Goal: Information Seeking & Learning: Learn about a topic

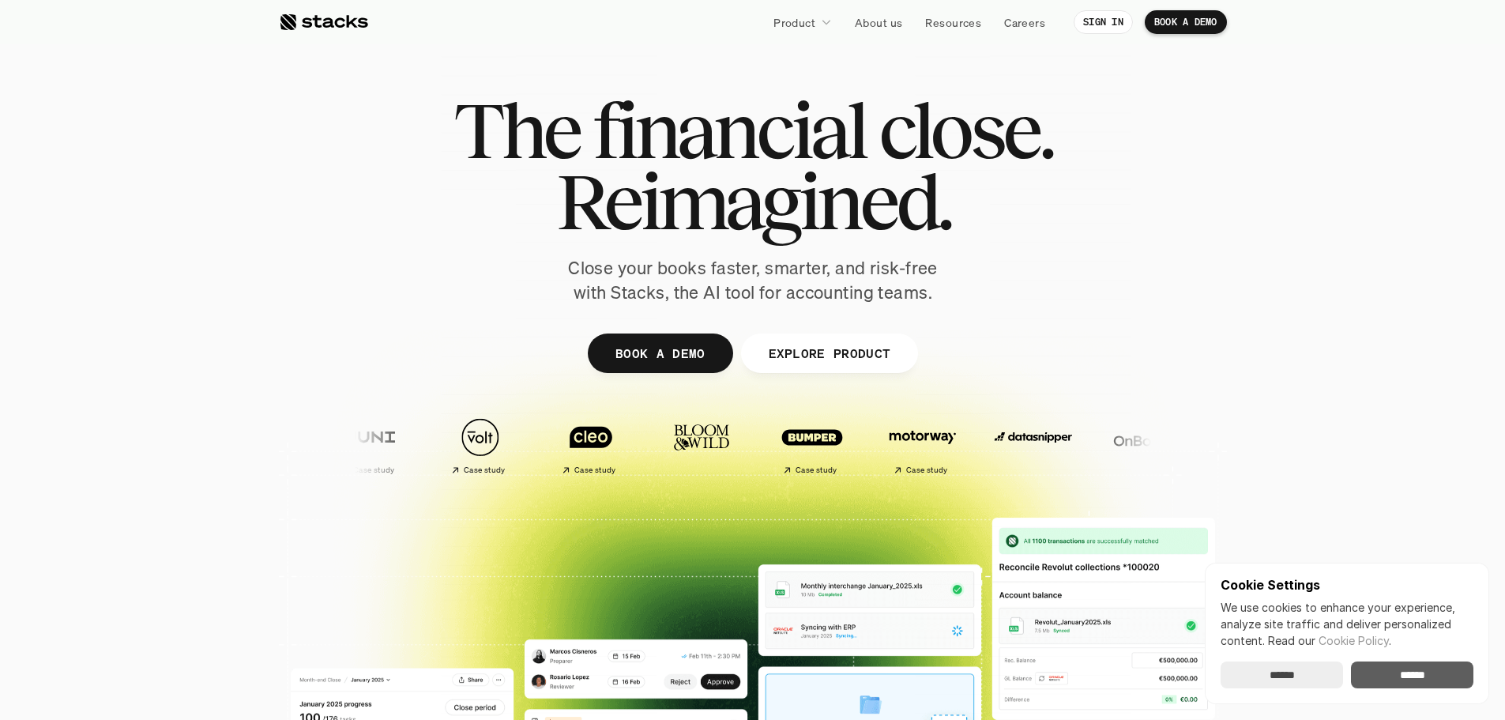
click at [1424, 680] on input "******" at bounding box center [1412, 674] width 122 height 27
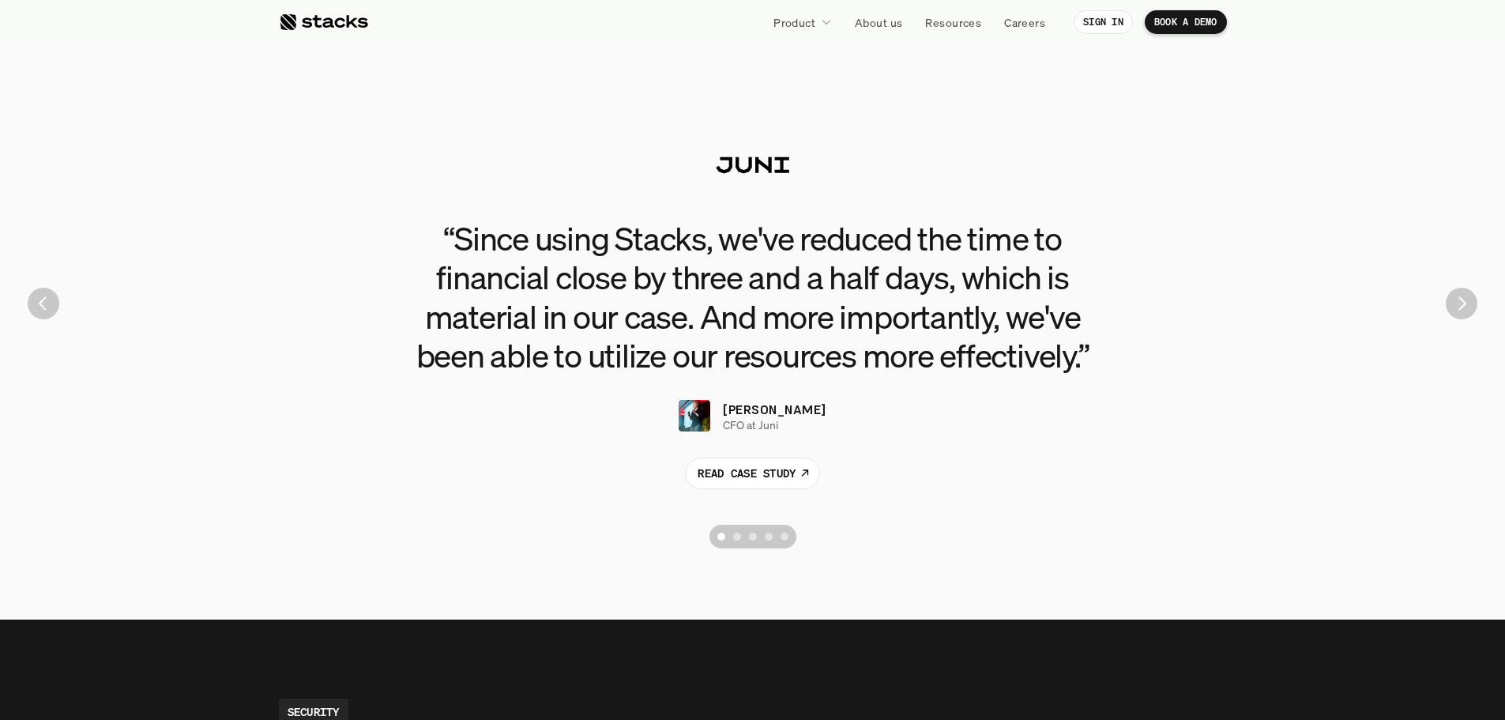
scroll to position [3714, 0]
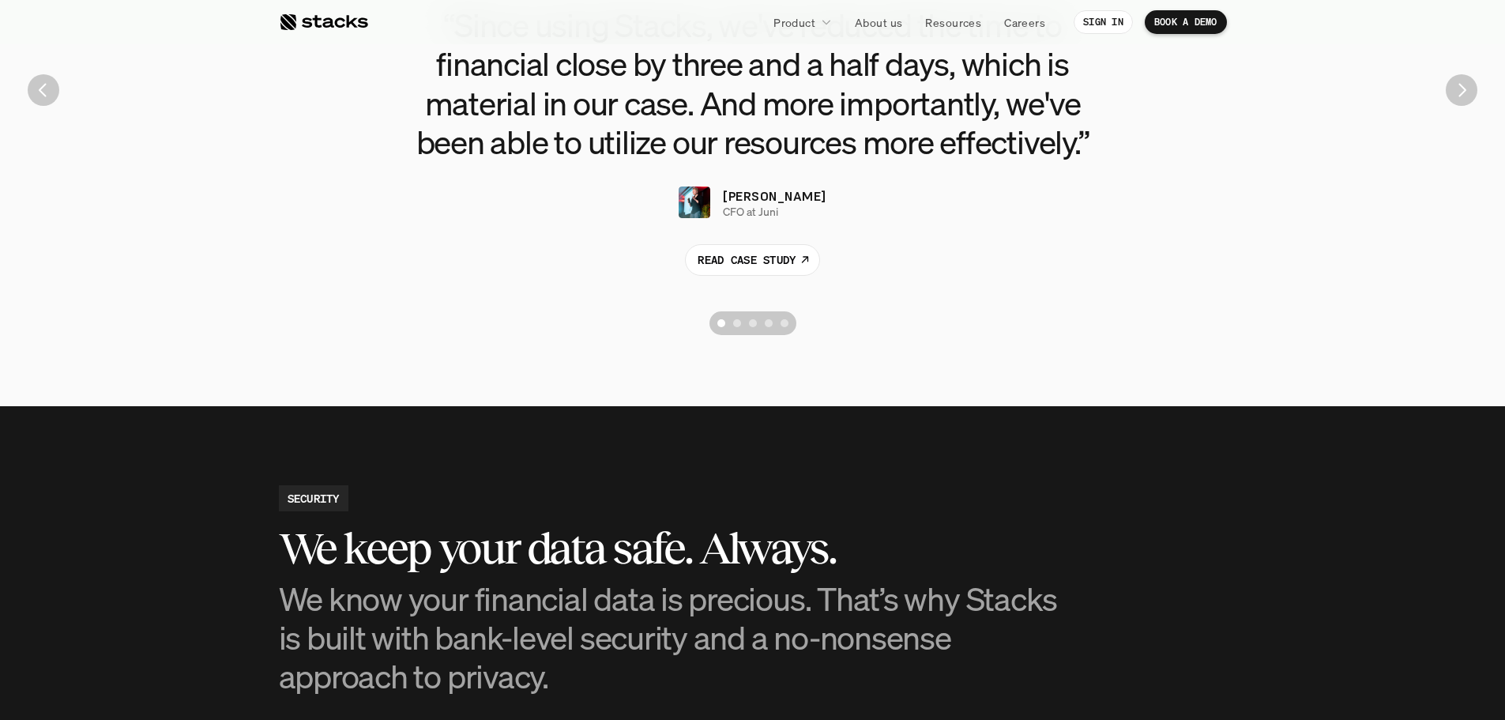
click at [772, 205] on p "CFO at Juni" at bounding box center [750, 211] width 55 height 13
click at [782, 203] on p "[PERSON_NAME]" at bounding box center [774, 195] width 103 height 19
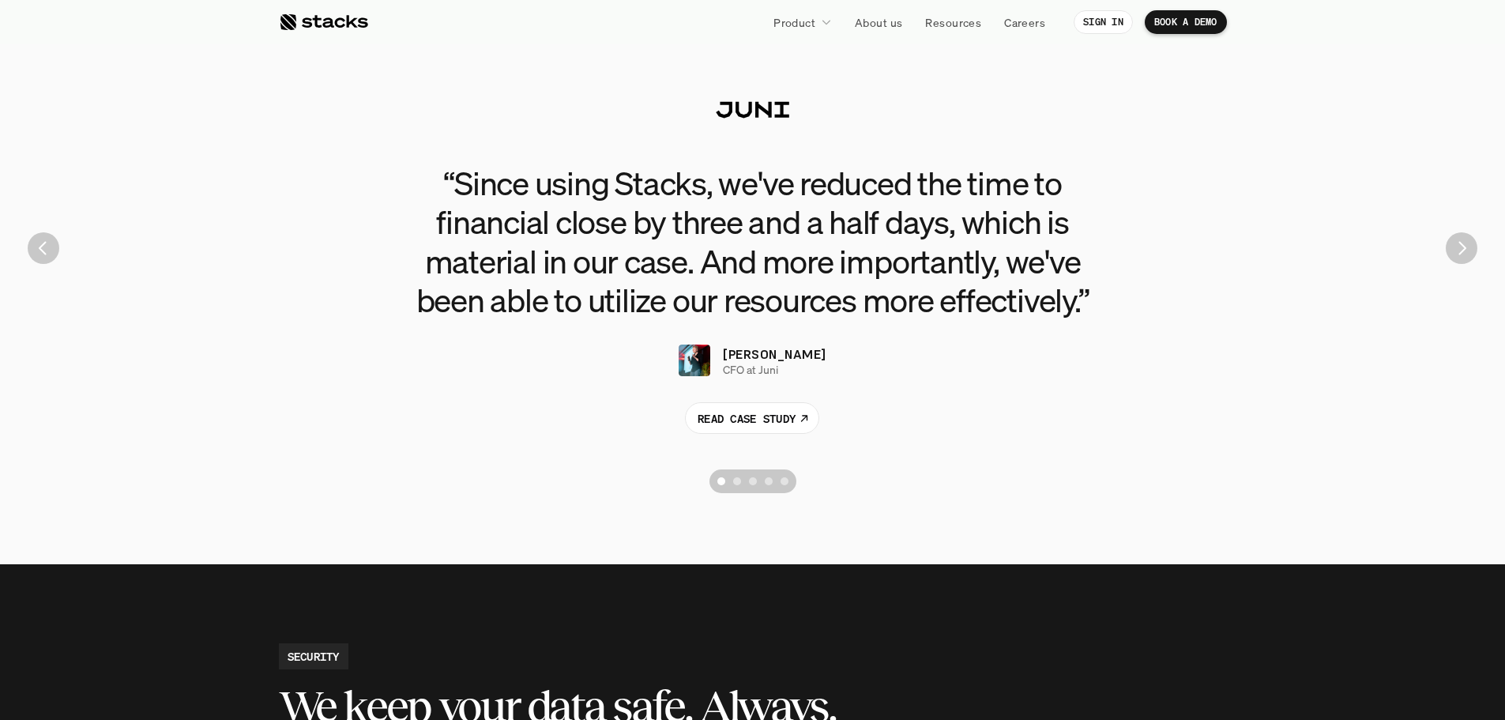
click at [1442, 255] on div "“Since using Stacks, we've reduced the time to financial close by three and a h…" at bounding box center [753, 248] width 1482 height 506
click at [1471, 253] on img "Next" at bounding box center [1462, 248] width 32 height 32
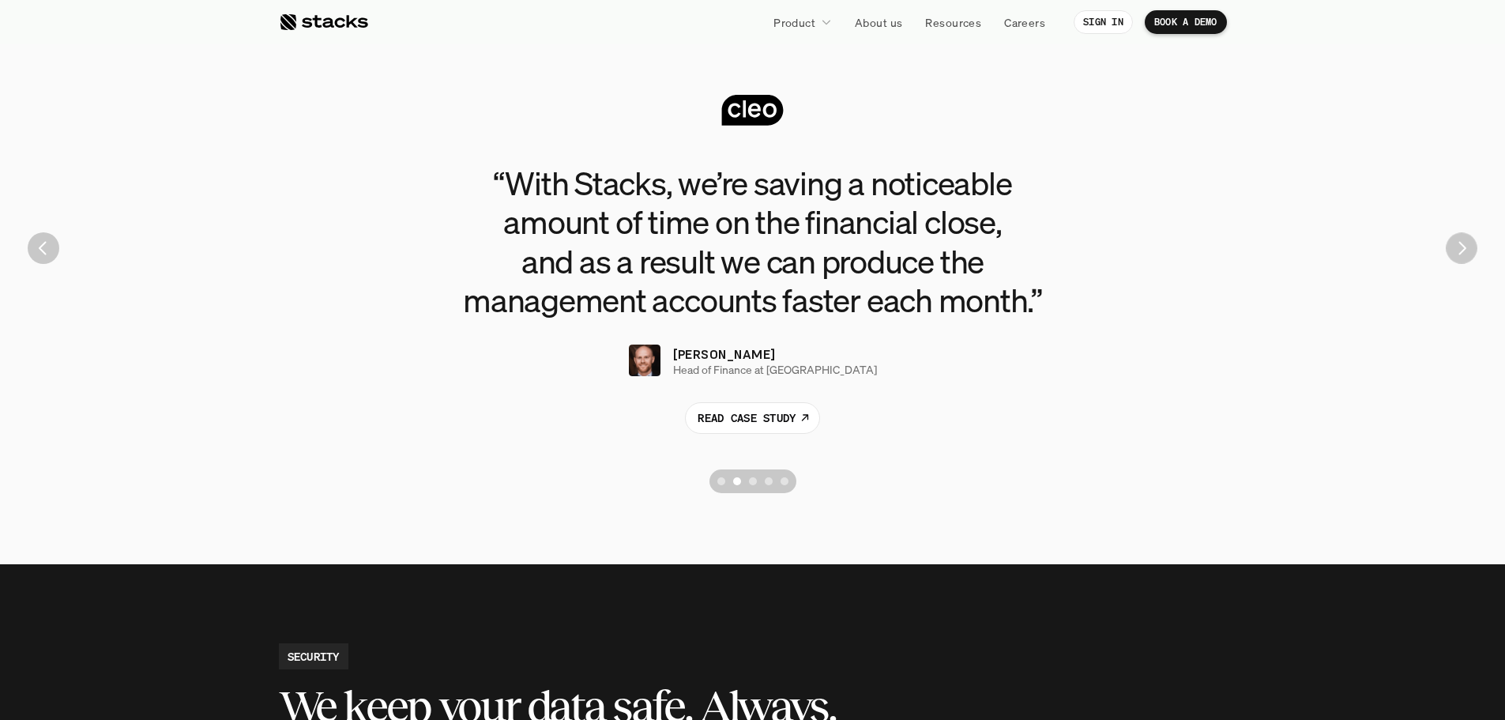
click at [1471, 253] on img "Next" at bounding box center [1461, 247] width 31 height 31
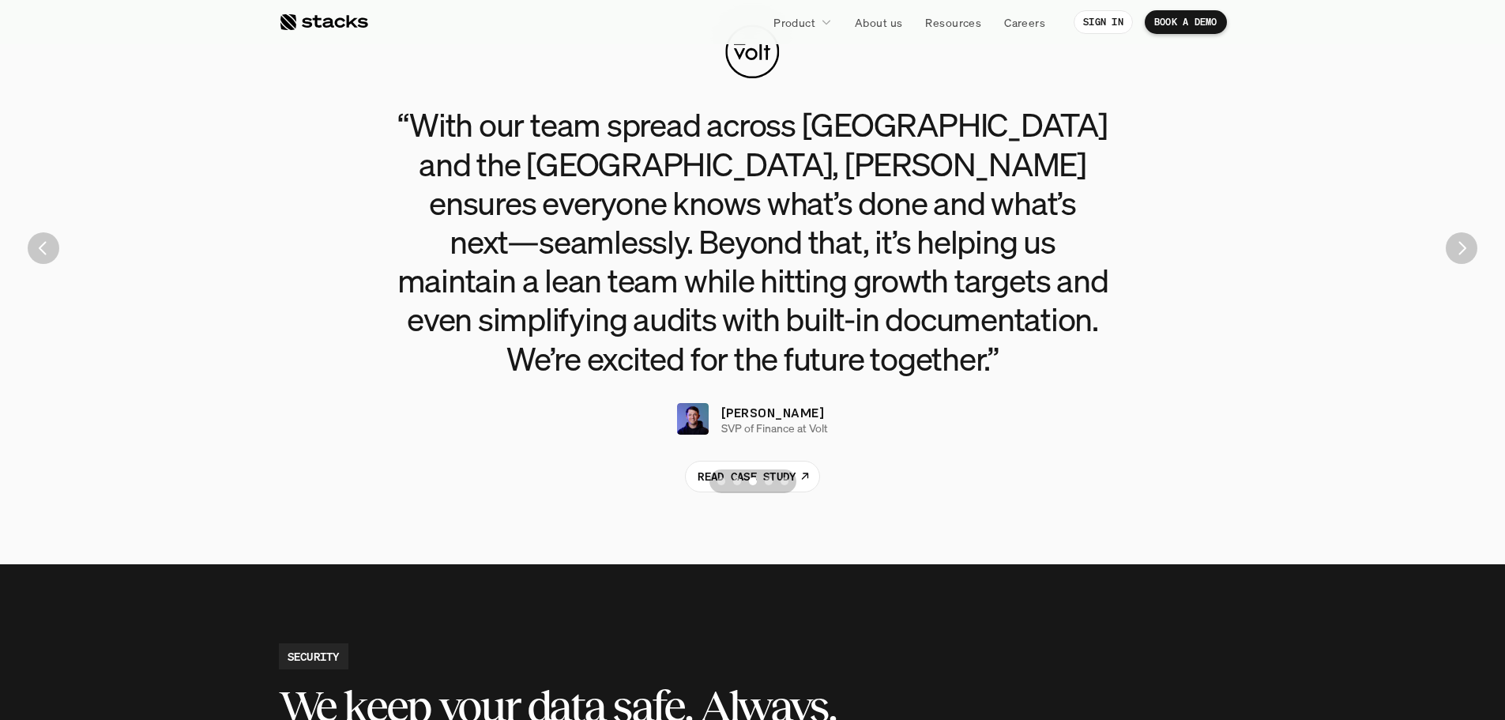
click at [1471, 253] on img "Next" at bounding box center [1462, 248] width 32 height 32
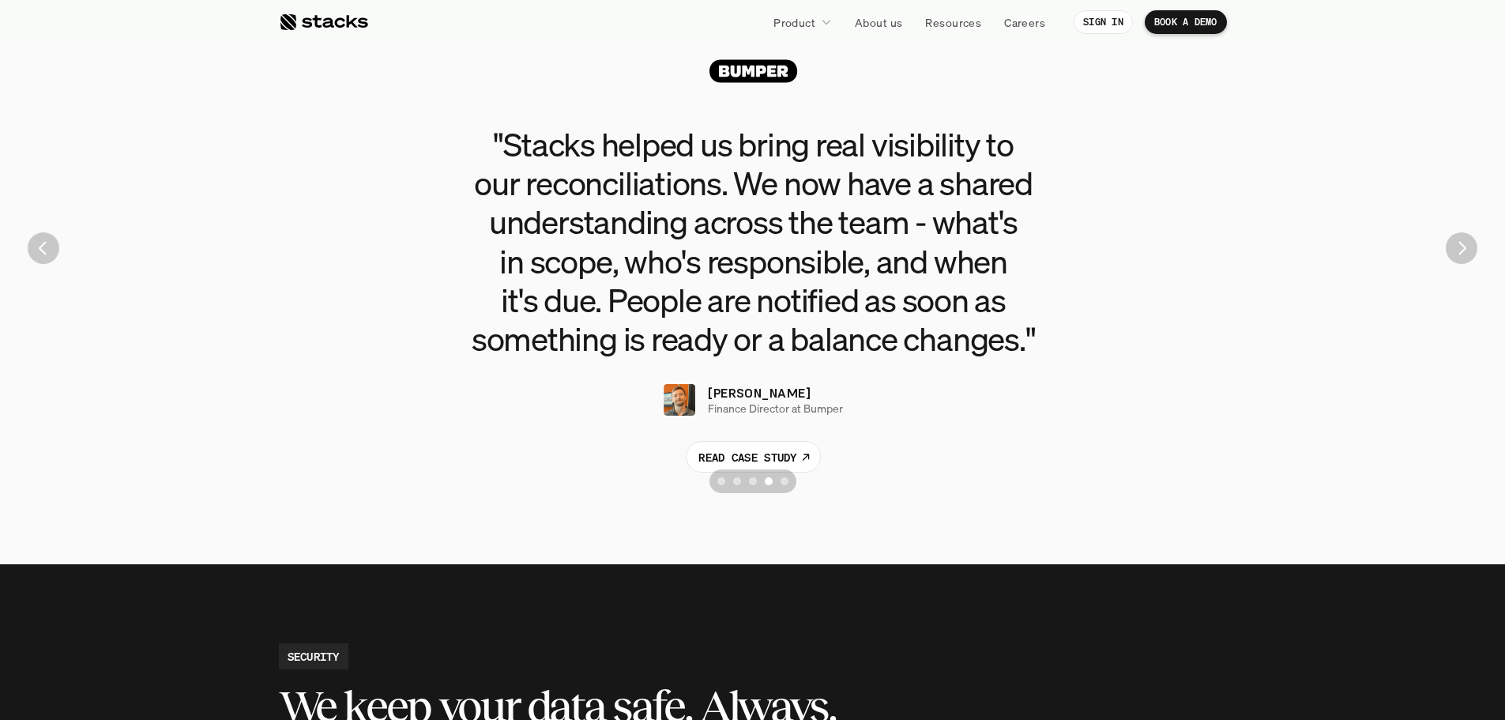
click at [1471, 253] on img "Next" at bounding box center [1462, 248] width 32 height 32
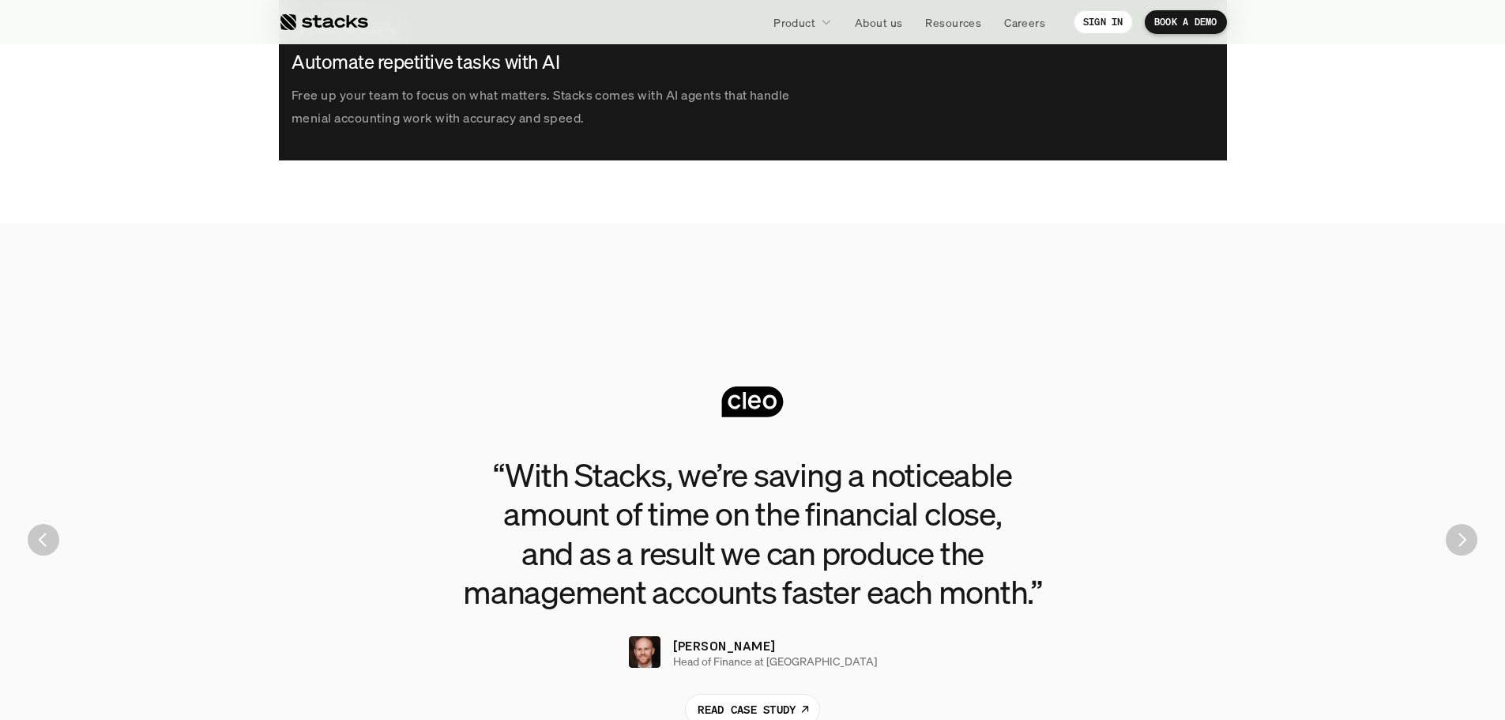
scroll to position [3082, 0]
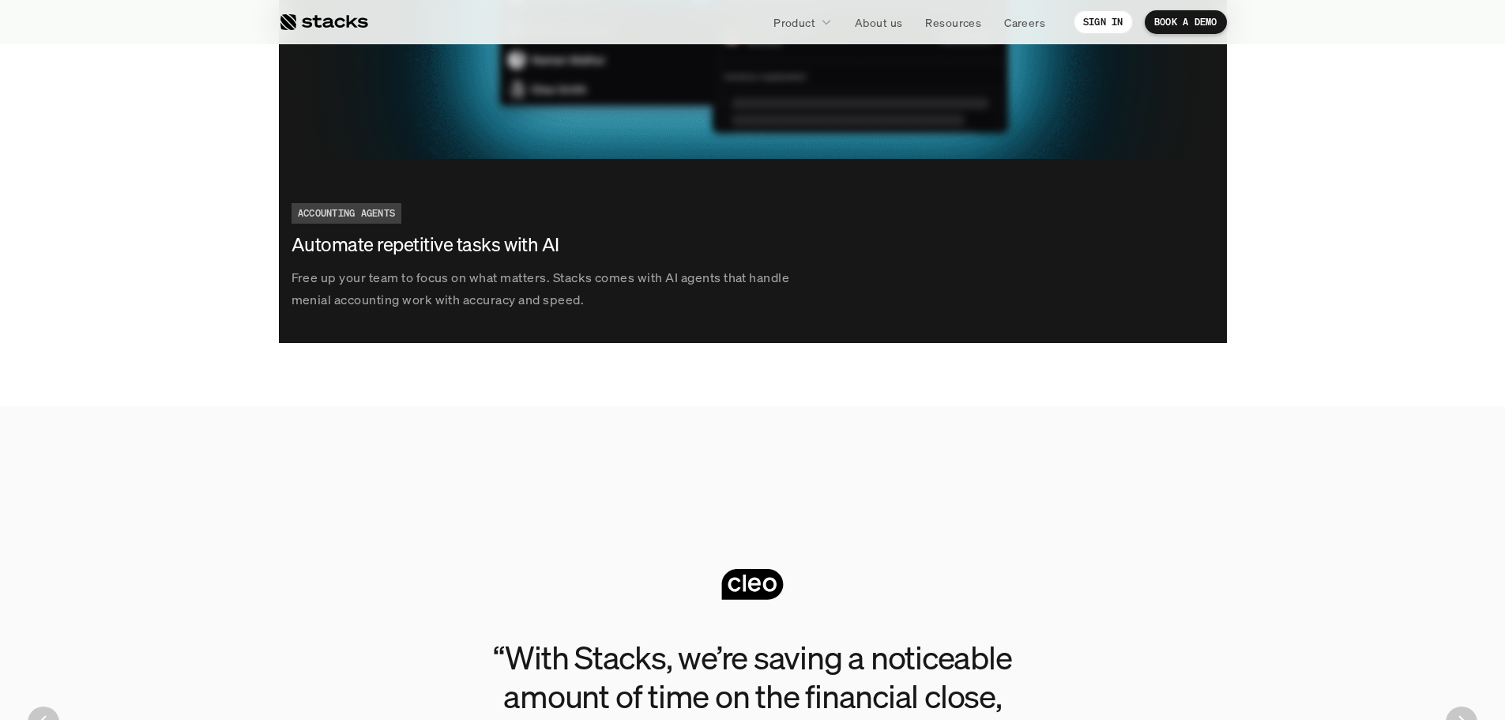
click at [339, 19] on div at bounding box center [323, 22] width 89 height 19
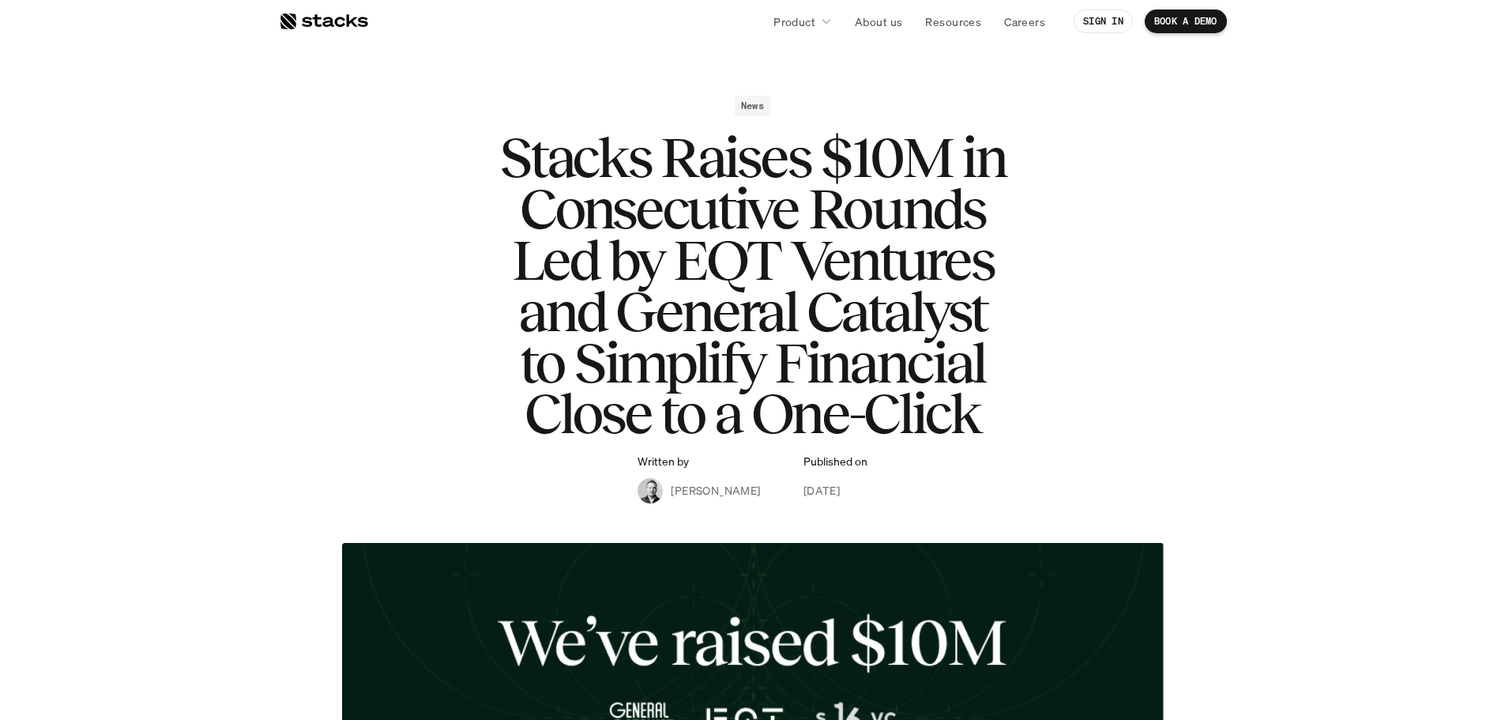
scroll to position [316, 0]
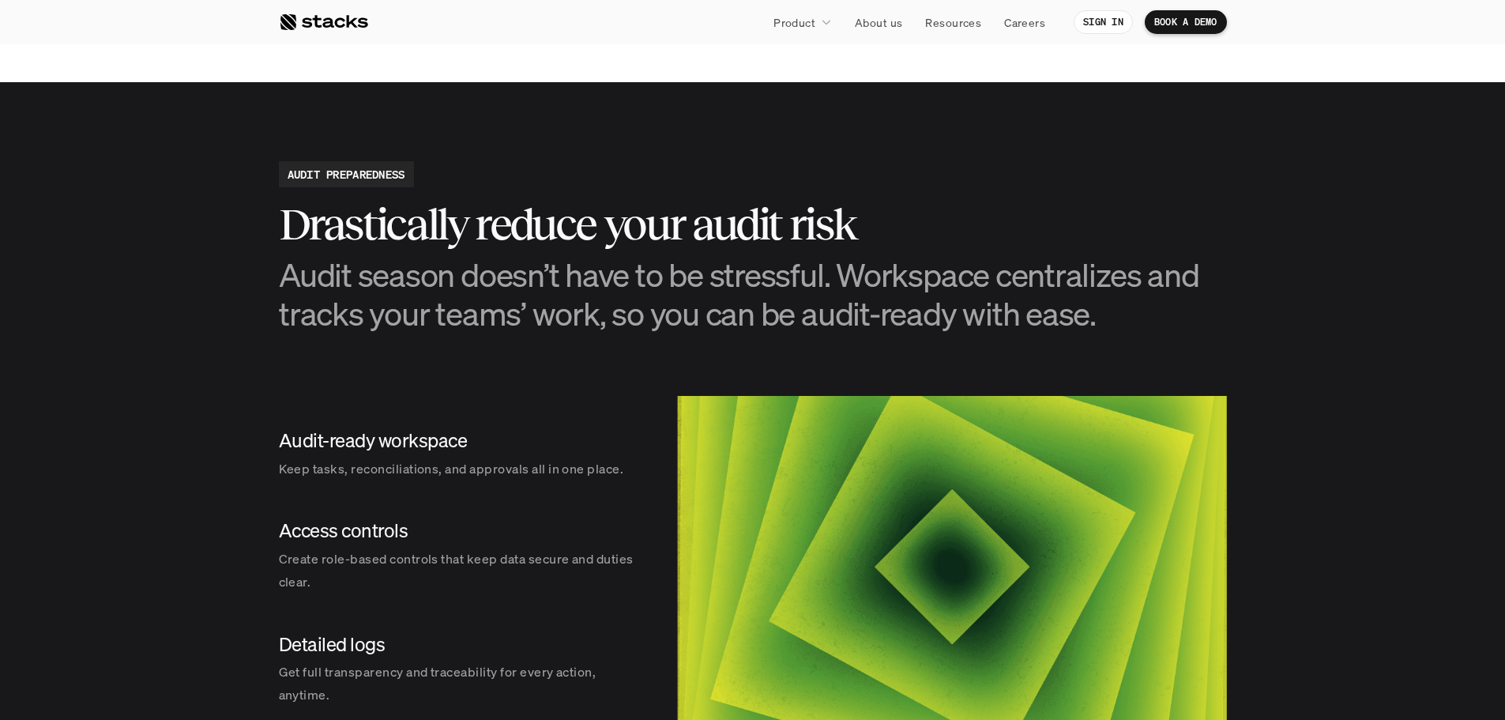
scroll to position [1739, 0]
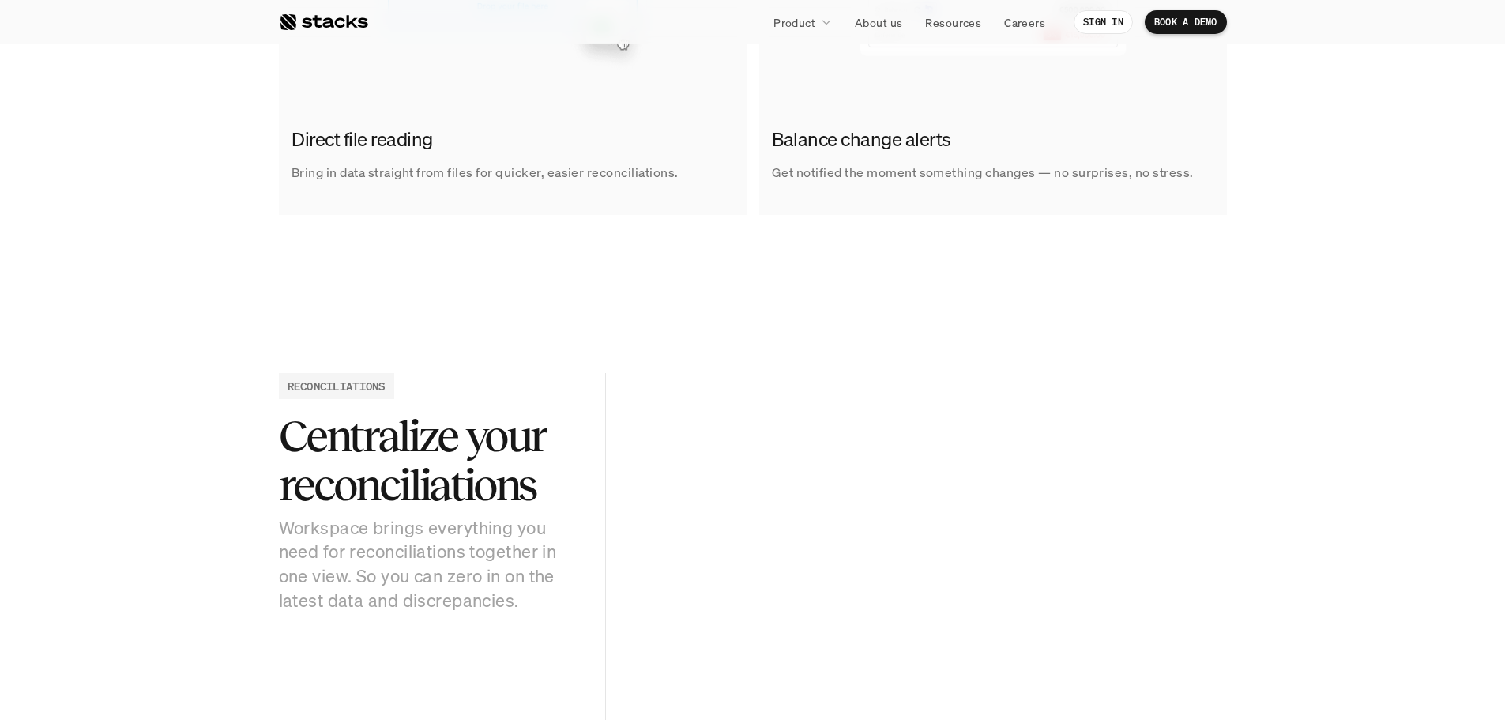
scroll to position [1343, 0]
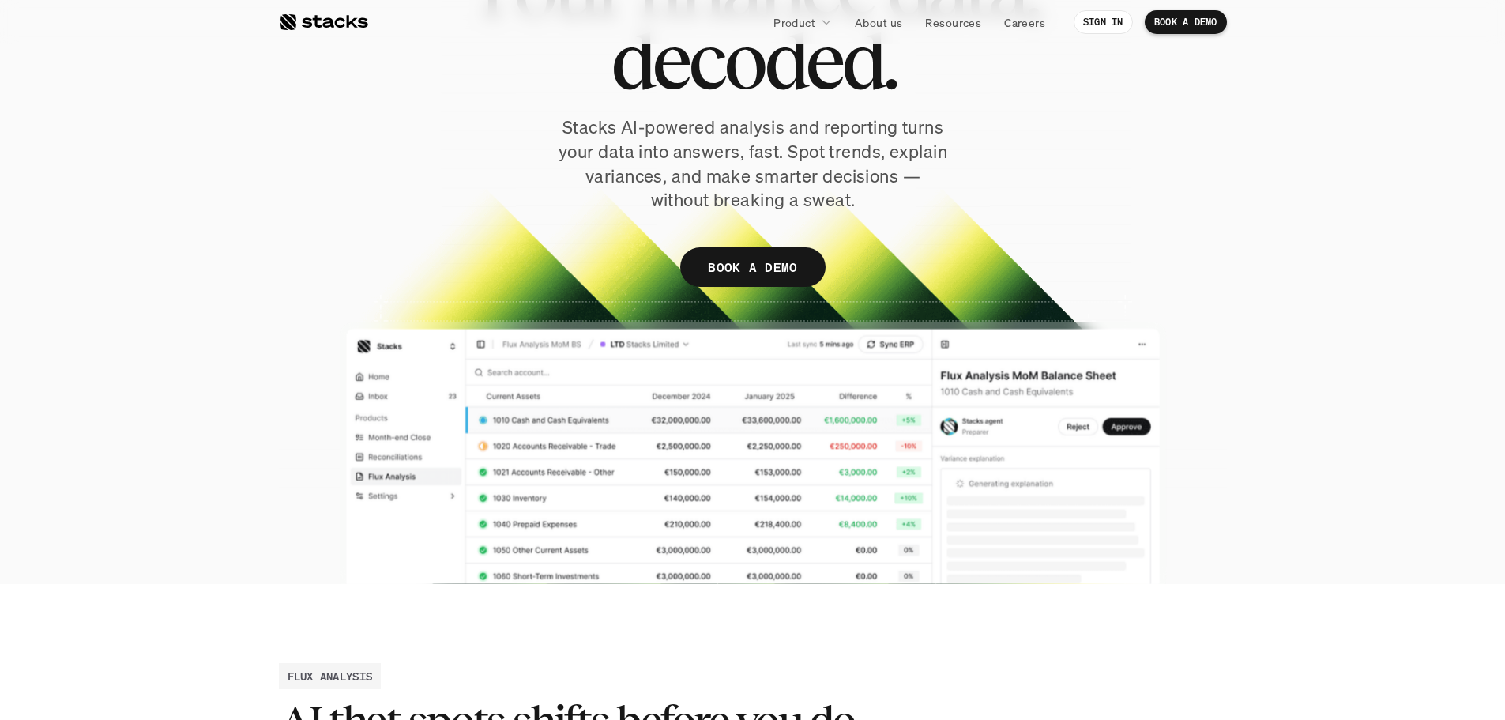
scroll to position [237, 0]
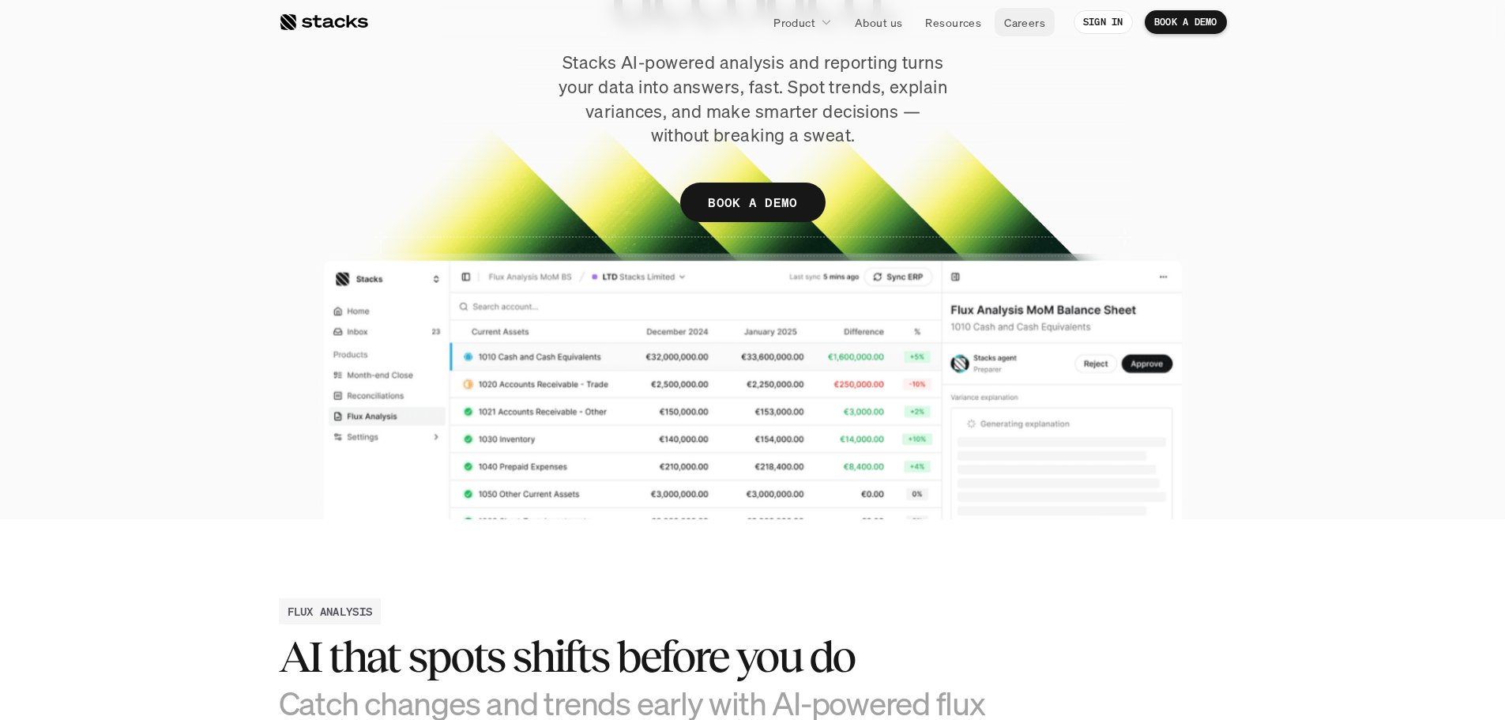
click at [1006, 28] on p "Careers" at bounding box center [1024, 22] width 41 height 17
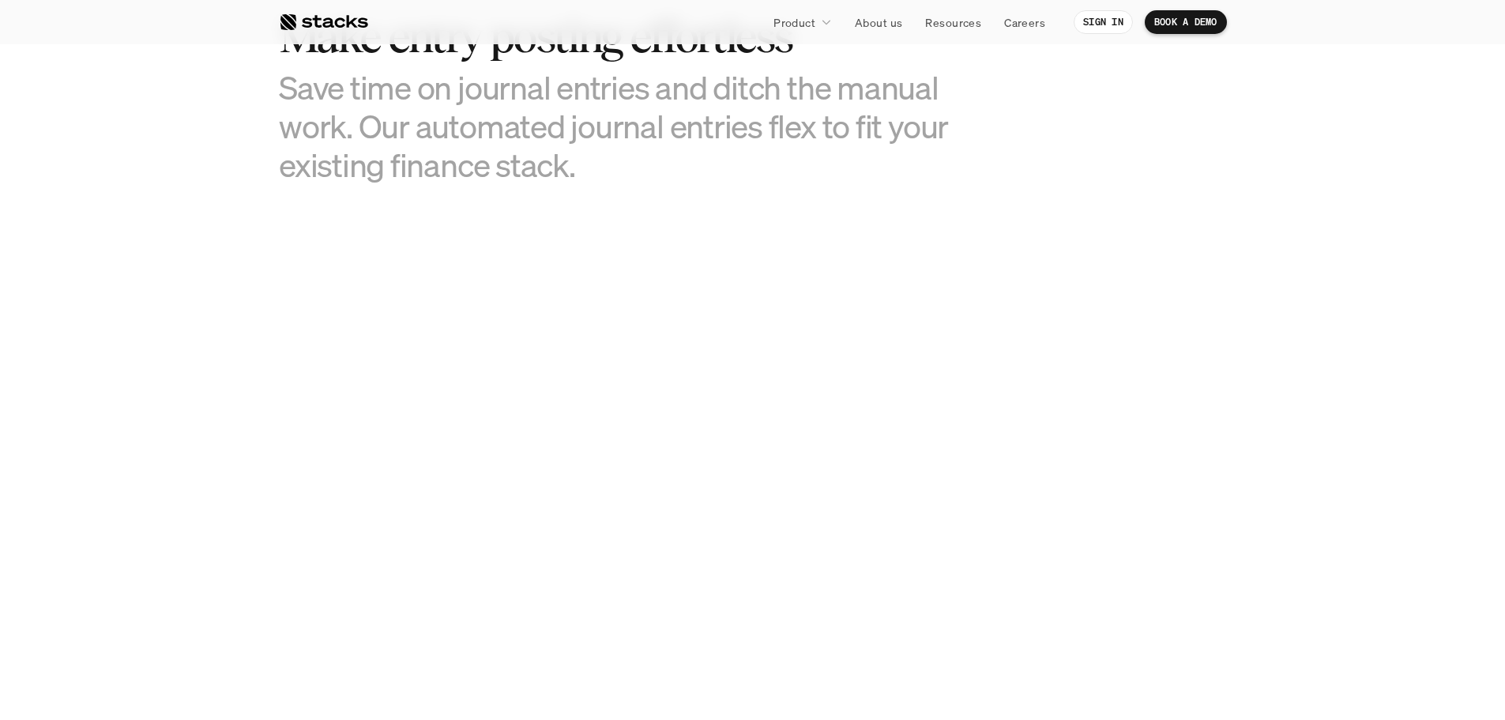
scroll to position [790, 0]
